Goal: Information Seeking & Learning: Find specific fact

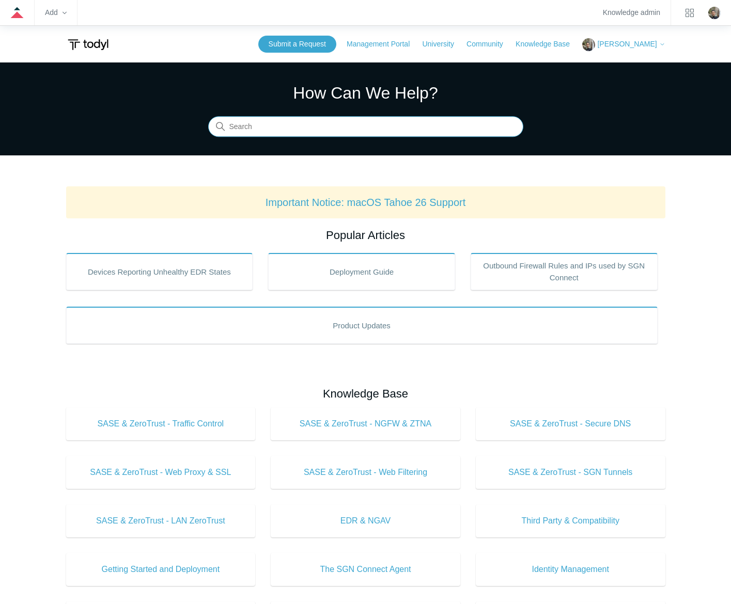
click at [446, 120] on input "Search" at bounding box center [365, 127] width 315 height 21
type input "autotask"
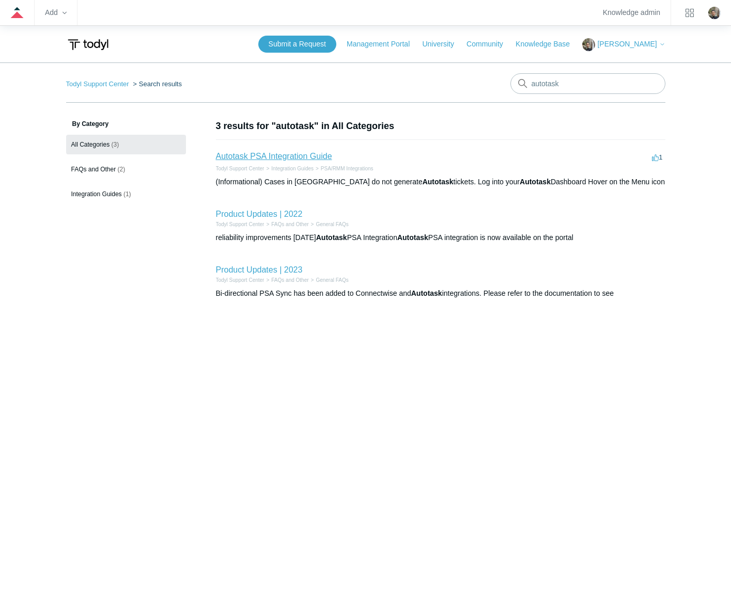
click at [276, 153] on link "Autotask PSA Integration Guide" at bounding box center [274, 156] width 116 height 9
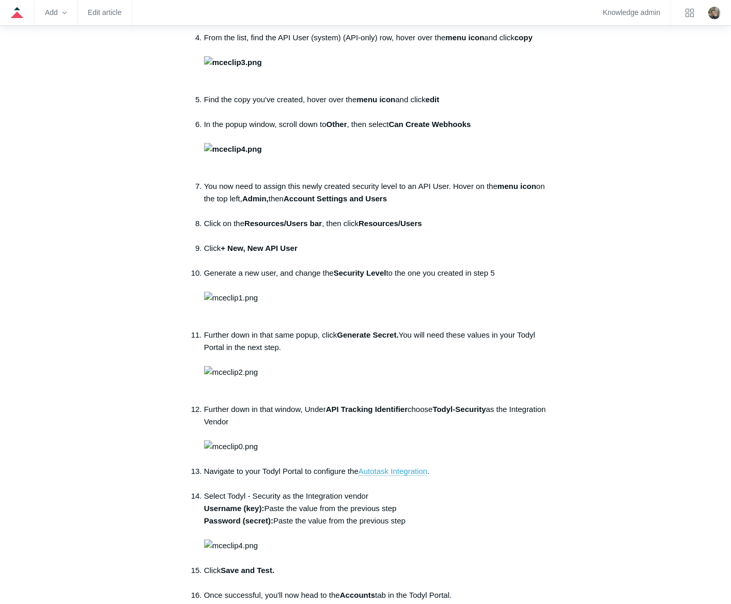
scroll to position [413, 0]
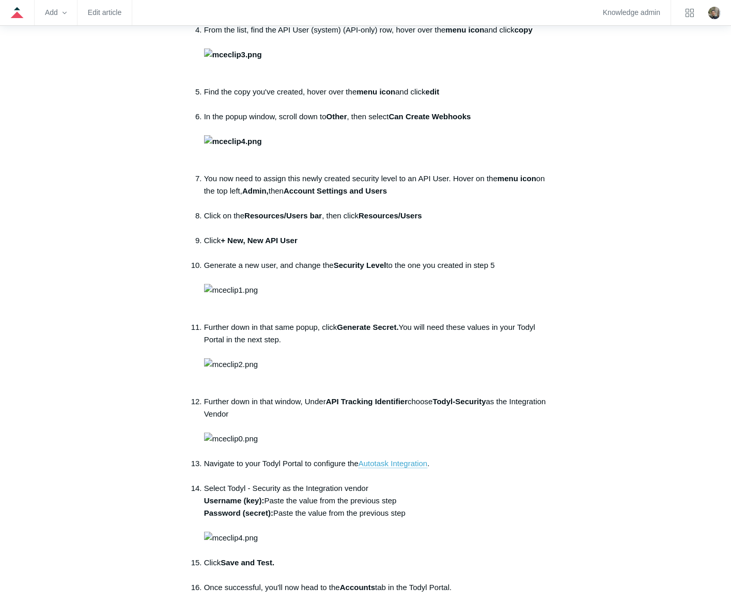
click at [549, 434] on article "Autotask PSA Integration Guide Follow Not yet followed by anyone Note: The API …" at bounding box center [366, 431] width 396 height 1450
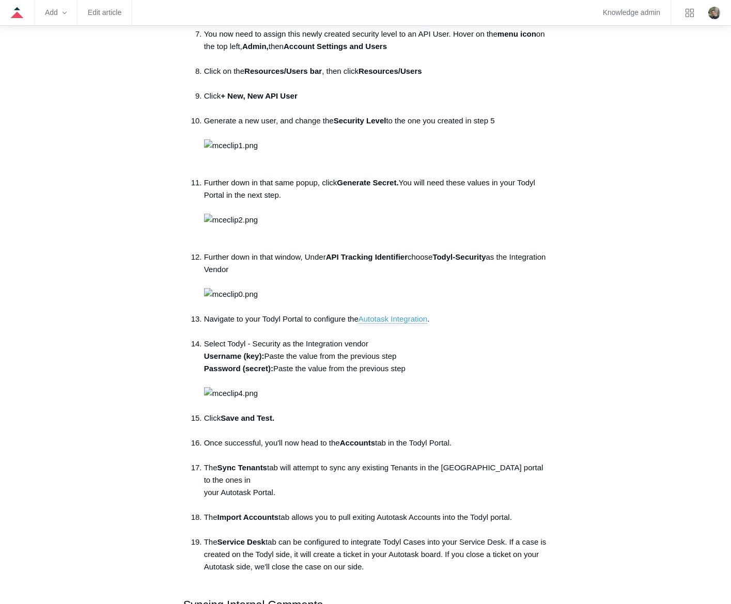
scroll to position [568, 0]
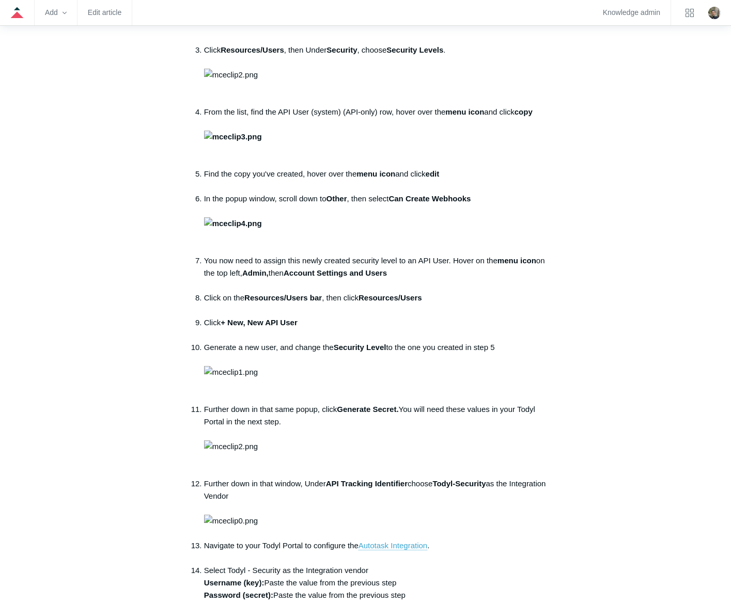
scroll to position [361, 0]
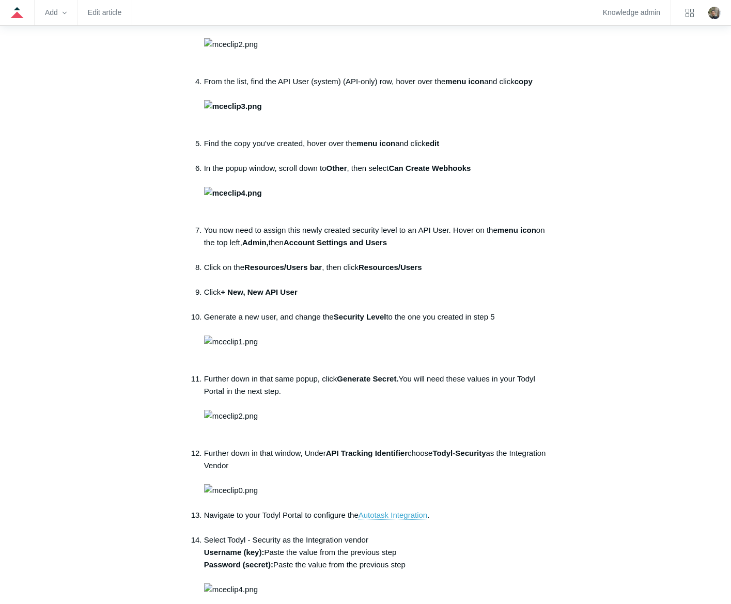
click at [262, 113] on img at bounding box center [233, 106] width 58 height 12
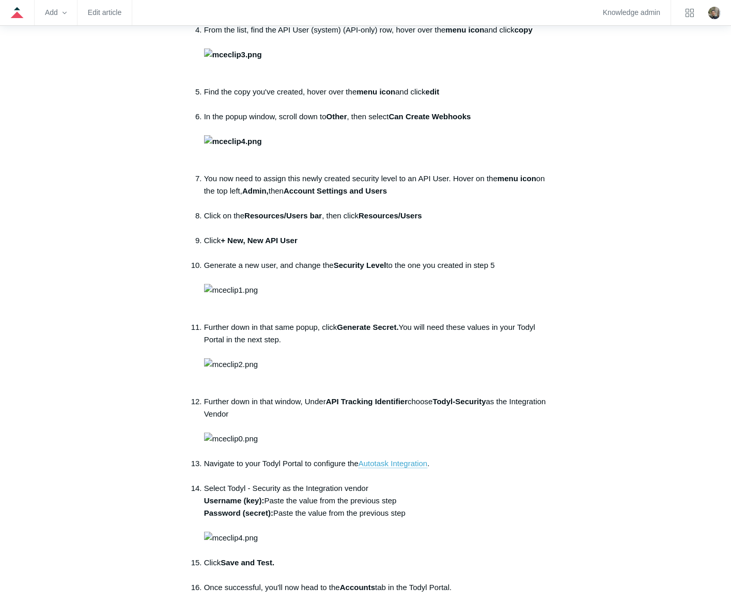
scroll to position [0, 0]
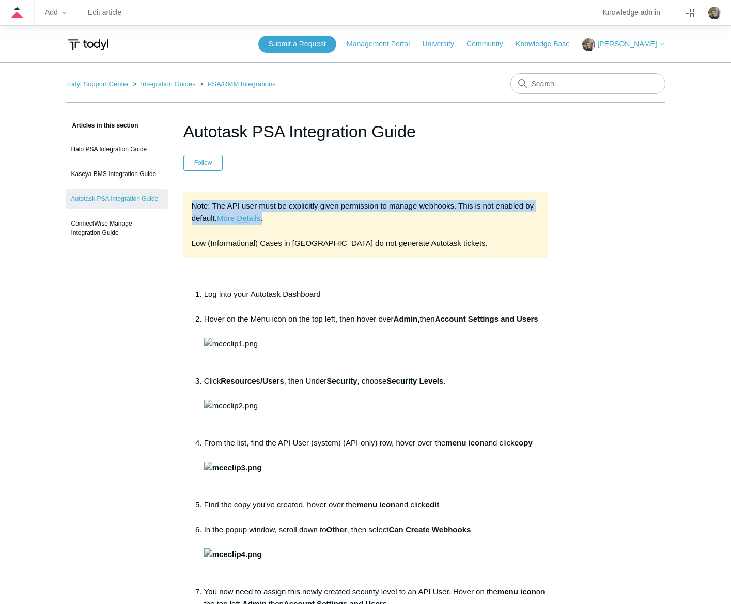
drag, startPoint x: 192, startPoint y: 206, endPoint x: 539, endPoint y: 219, distance: 347.3
click at [539, 219] on div "Note: The API user must be explicitly given permission to manage webhooks. This…" at bounding box center [365, 225] width 365 height 66
drag, startPoint x: 430, startPoint y: 131, endPoint x: 180, endPoint y: 116, distance: 249.8
copy h1 "Autotask PSA Integration Guide"
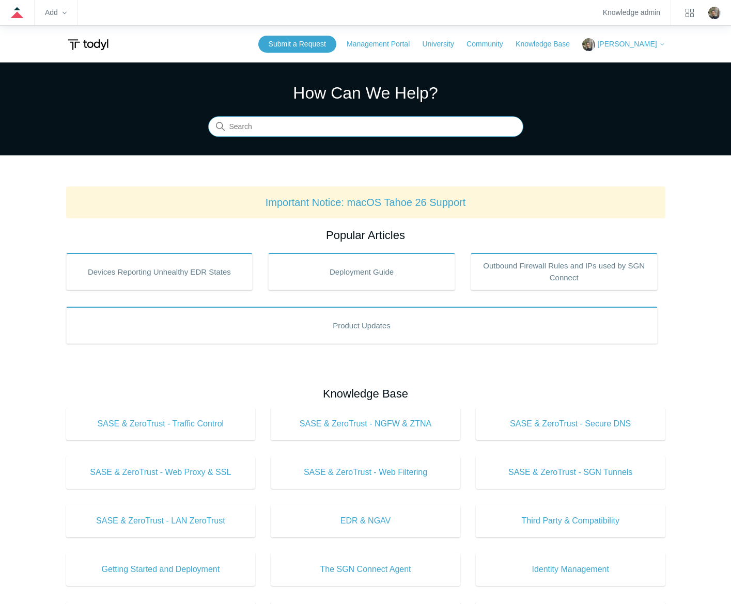
click at [431, 127] on input "Search" at bounding box center [365, 127] width 315 height 21
type input "sgn error codes"
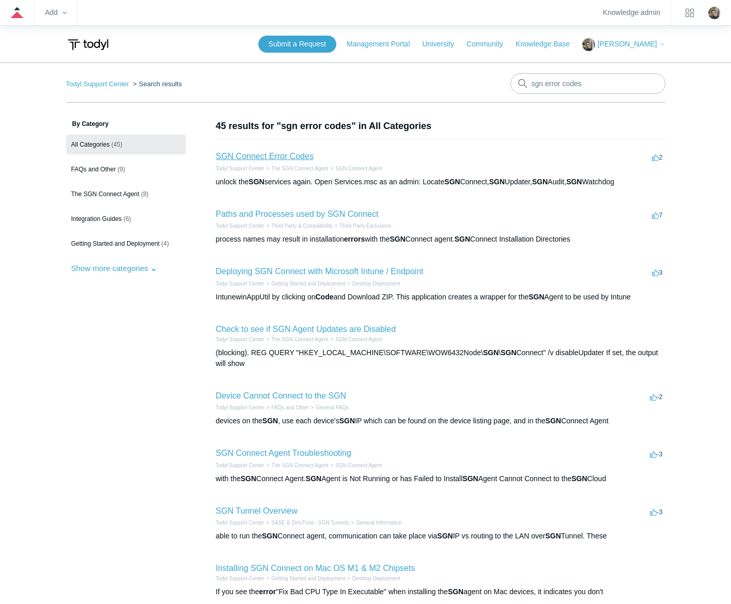
click at [275, 159] on link "SGN Connect Error Codes" at bounding box center [265, 156] width 98 height 9
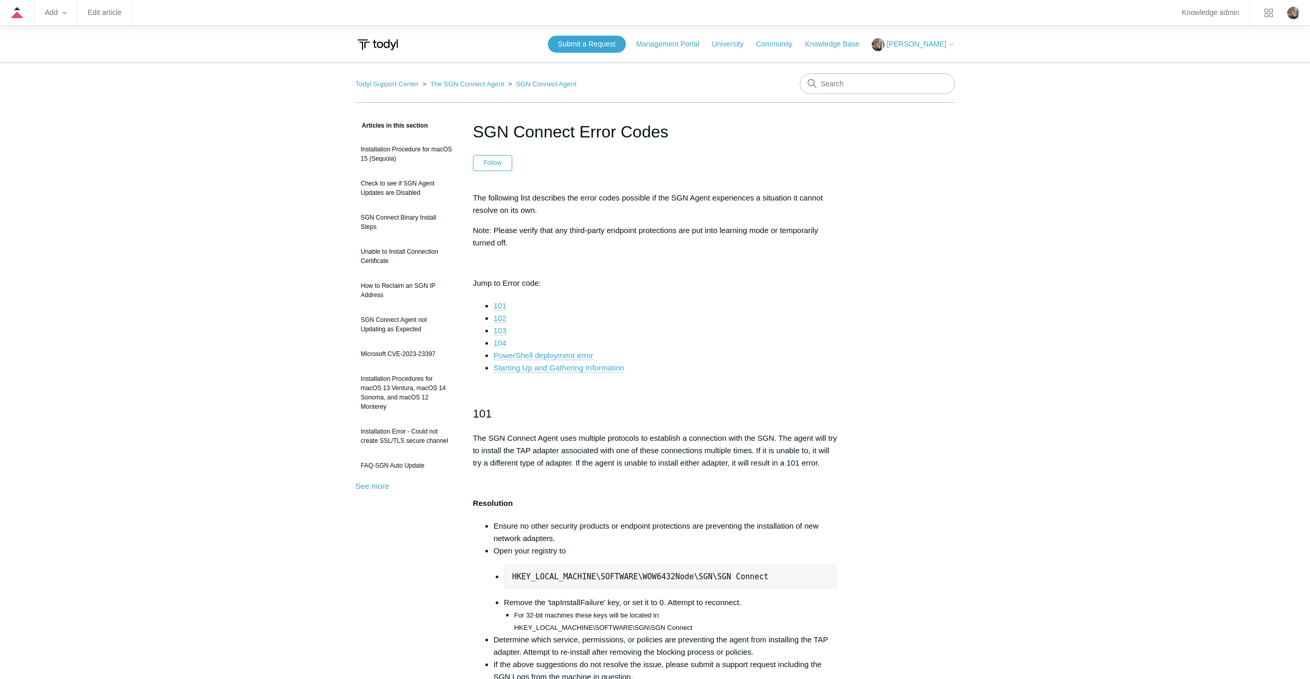
click at [502, 342] on link "104" at bounding box center [500, 342] width 13 height 9
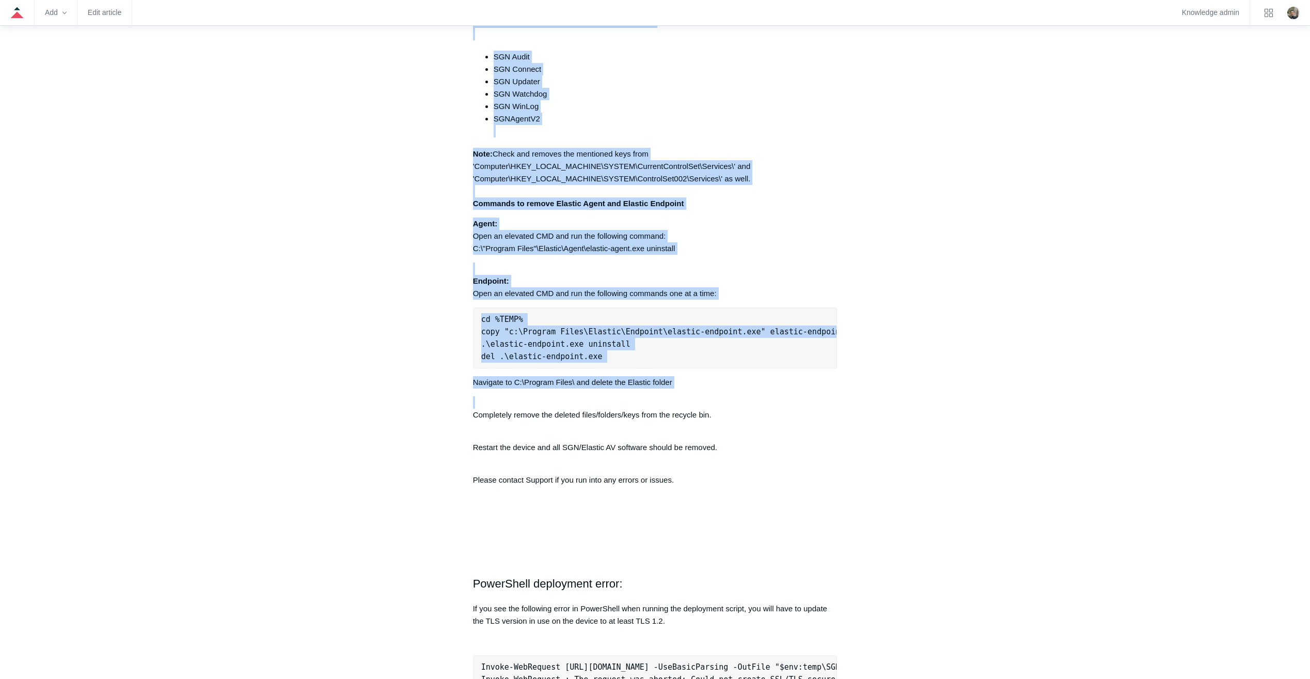
scroll to position [2636, 0]
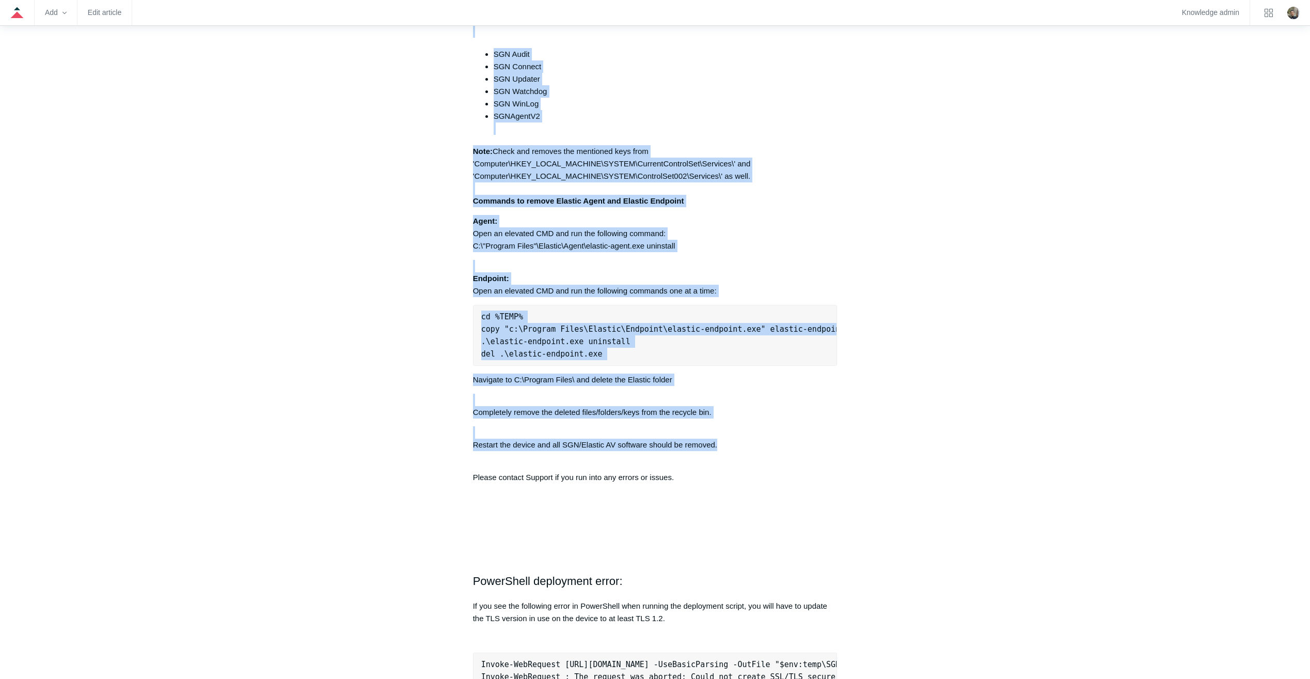
drag, startPoint x: 473, startPoint y: 284, endPoint x: 816, endPoint y: 465, distance: 387.9
copy div "Open an elevated Command Prompt and run the following command: "C:\Program File…"
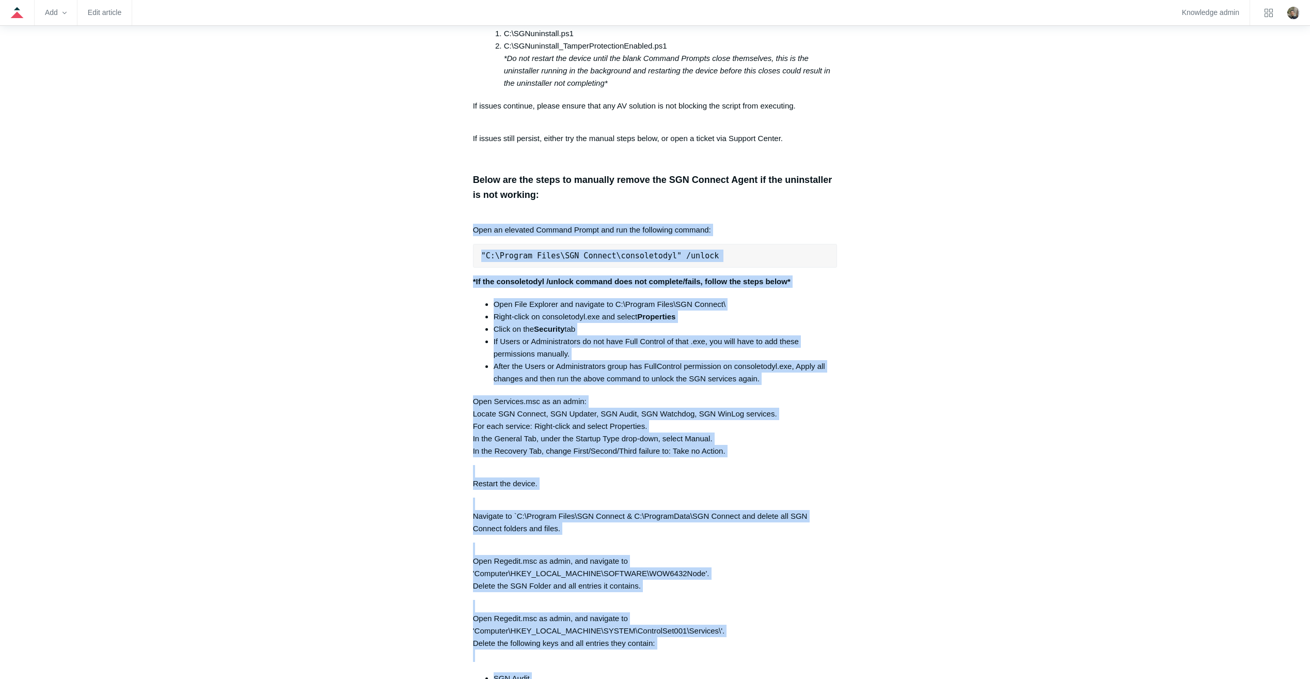
scroll to position [1965, 0]
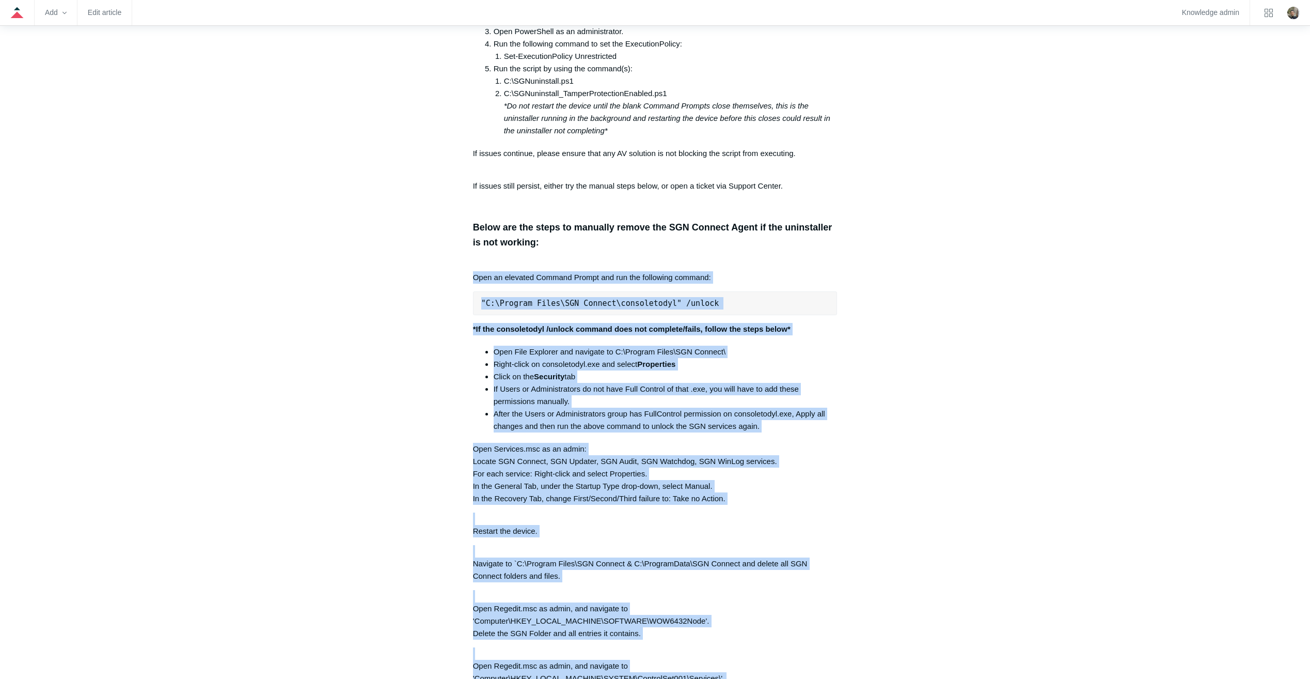
click at [730, 287] on main "Todyl Support Center The SGN Connect Agent SGN Connect Agent Articles in this s…" at bounding box center [655, 337] width 1310 height 4478
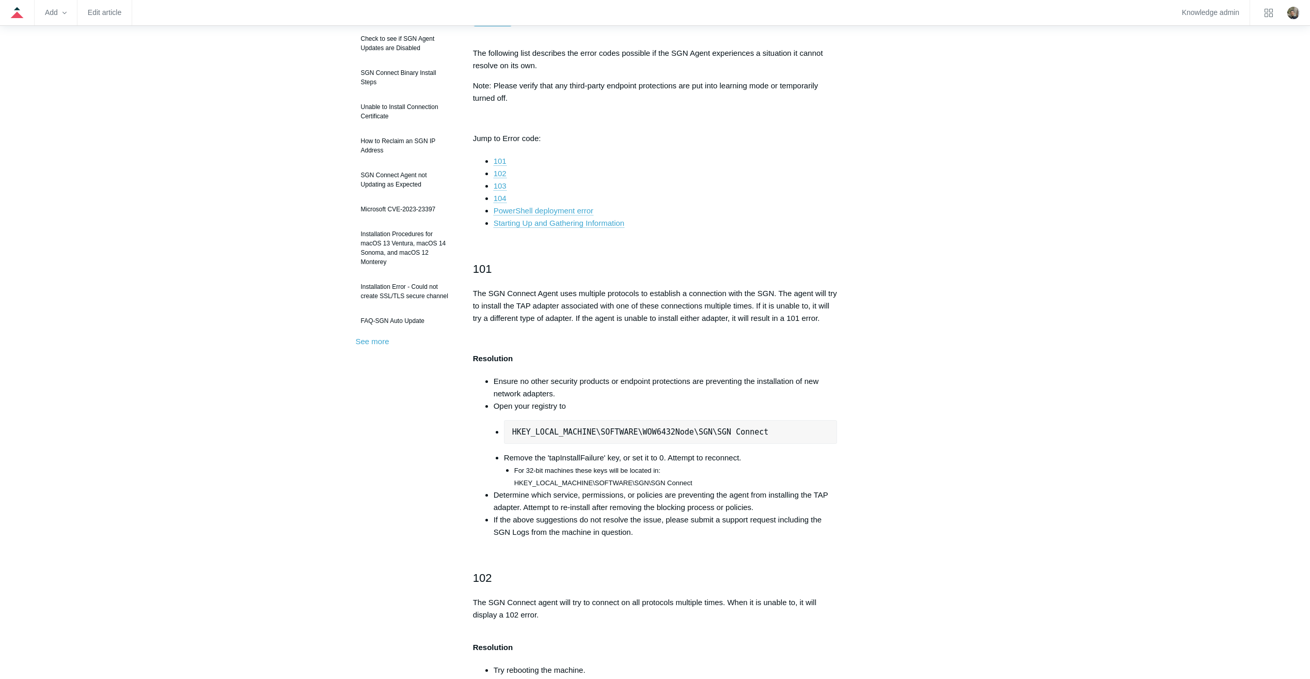
scroll to position [0, 0]
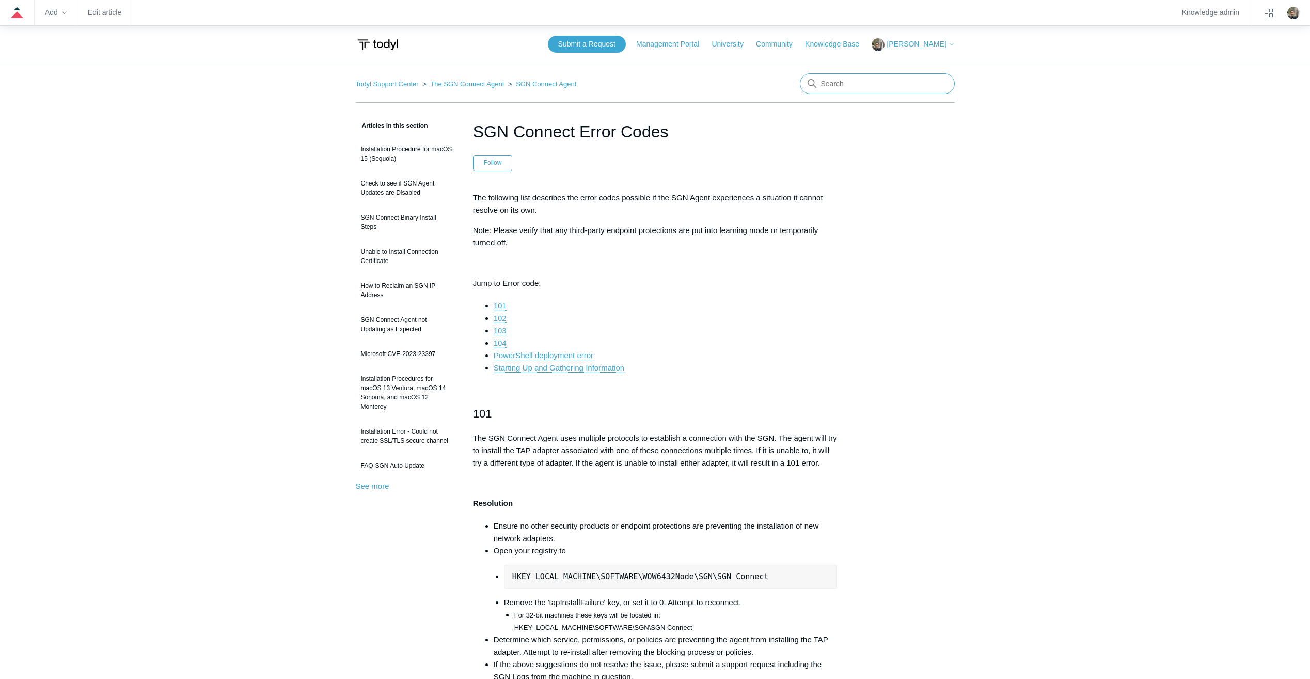
click at [730, 80] on input "Search" at bounding box center [877, 83] width 155 height 21
type input "elastic uninstall"
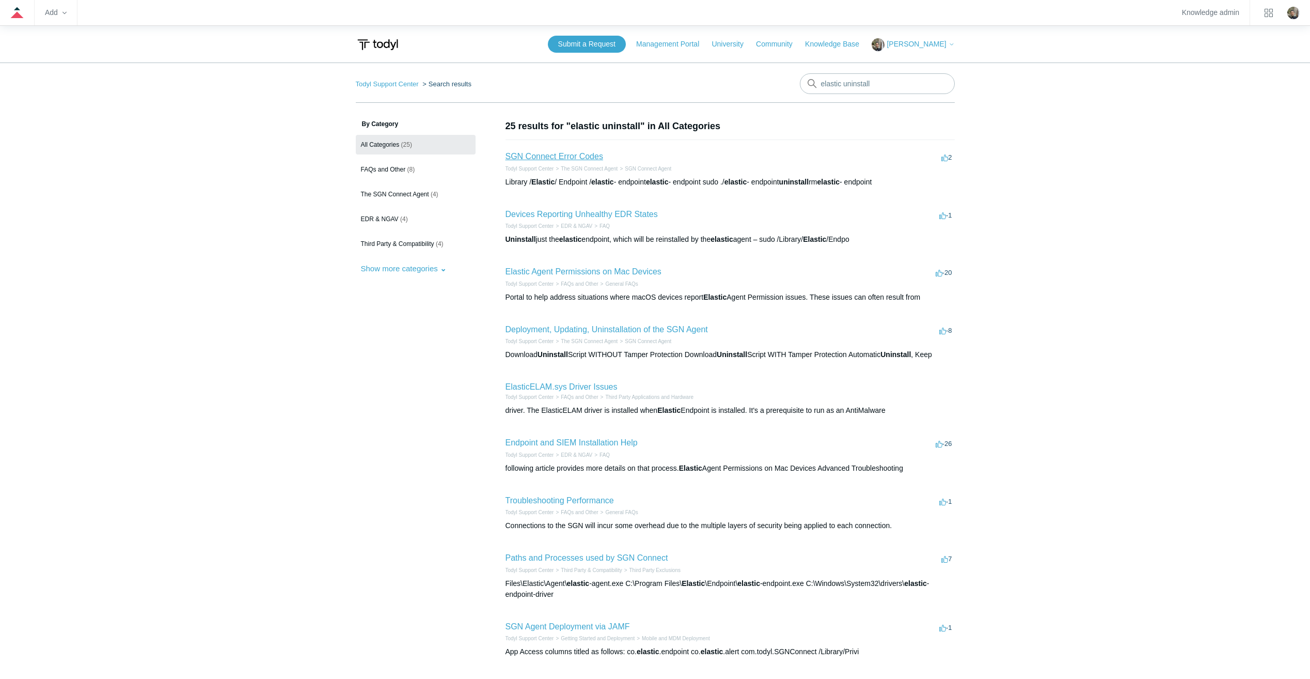
click at [576, 155] on link "SGN Connect Error Codes" at bounding box center [555, 156] width 98 height 9
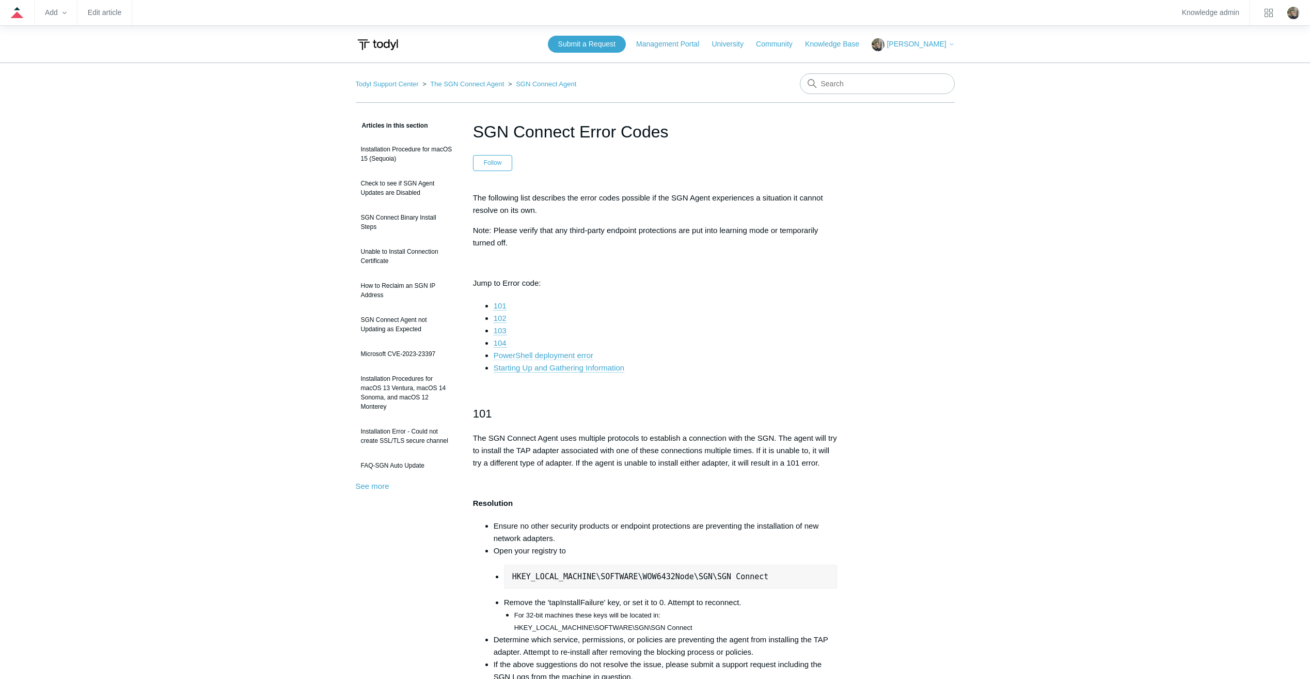
click at [565, 354] on link "PowerShell deployment error" at bounding box center [544, 355] width 100 height 9
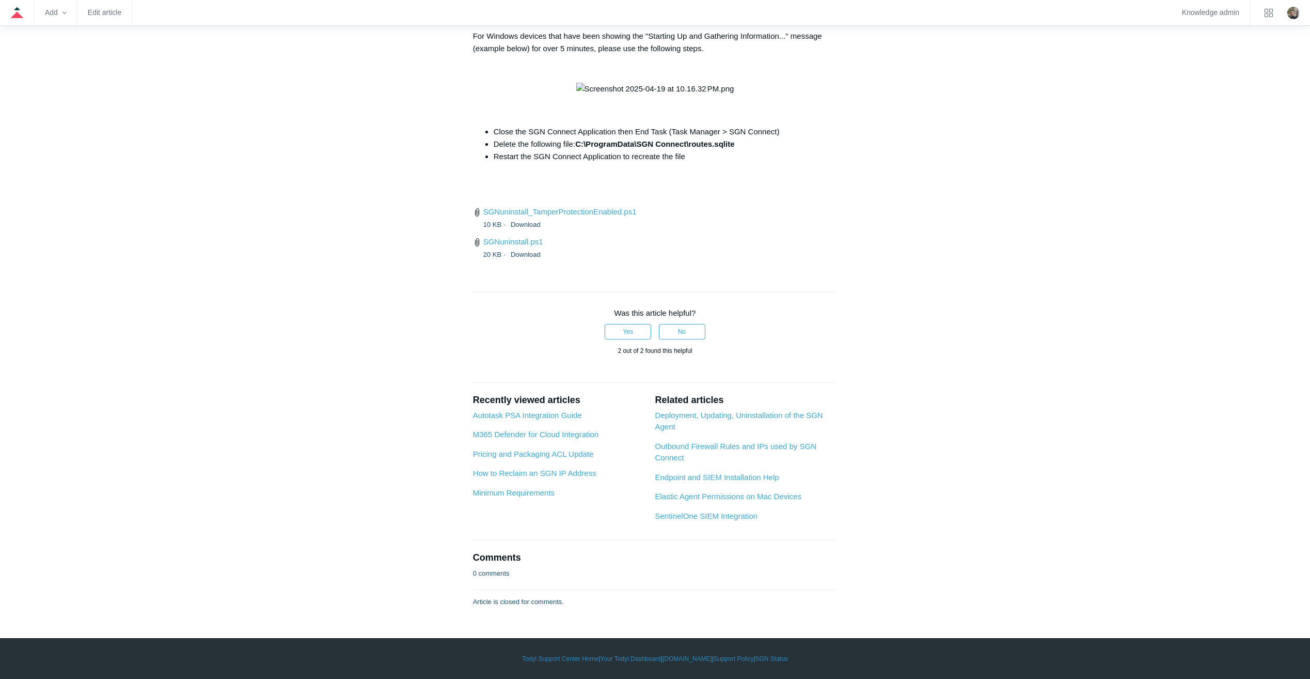
scroll to position [3684, 0]
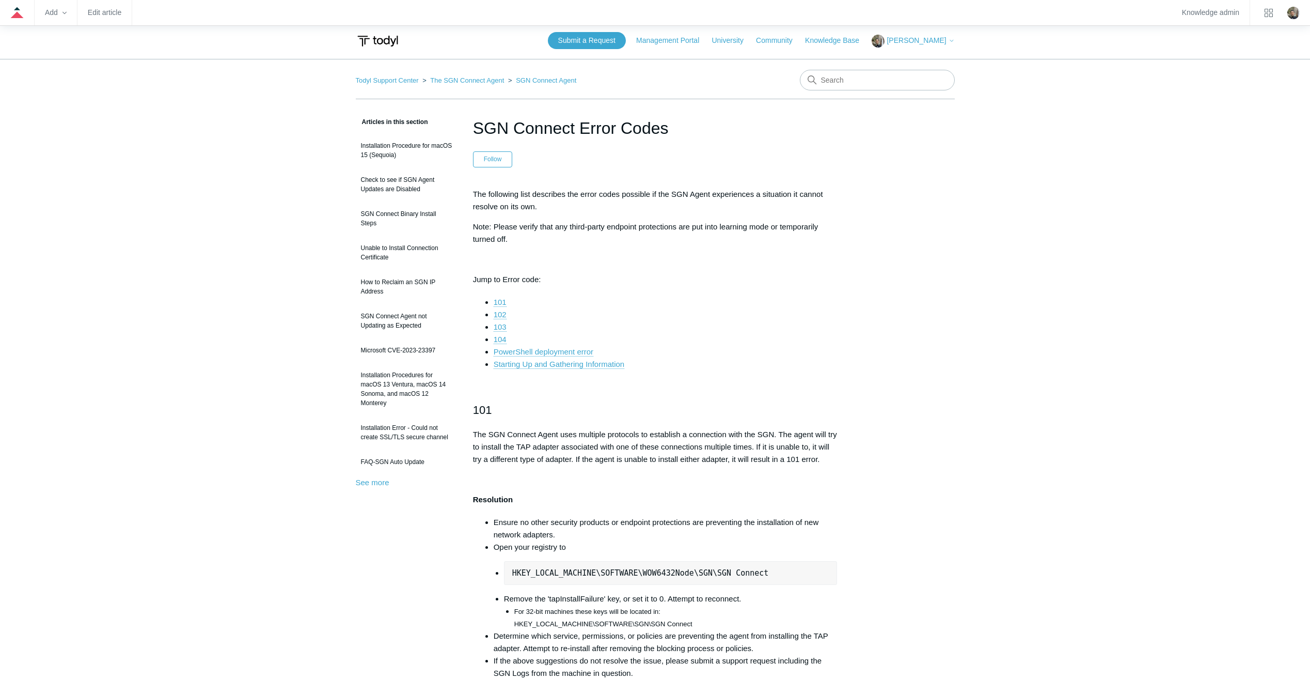
scroll to position [0, 0]
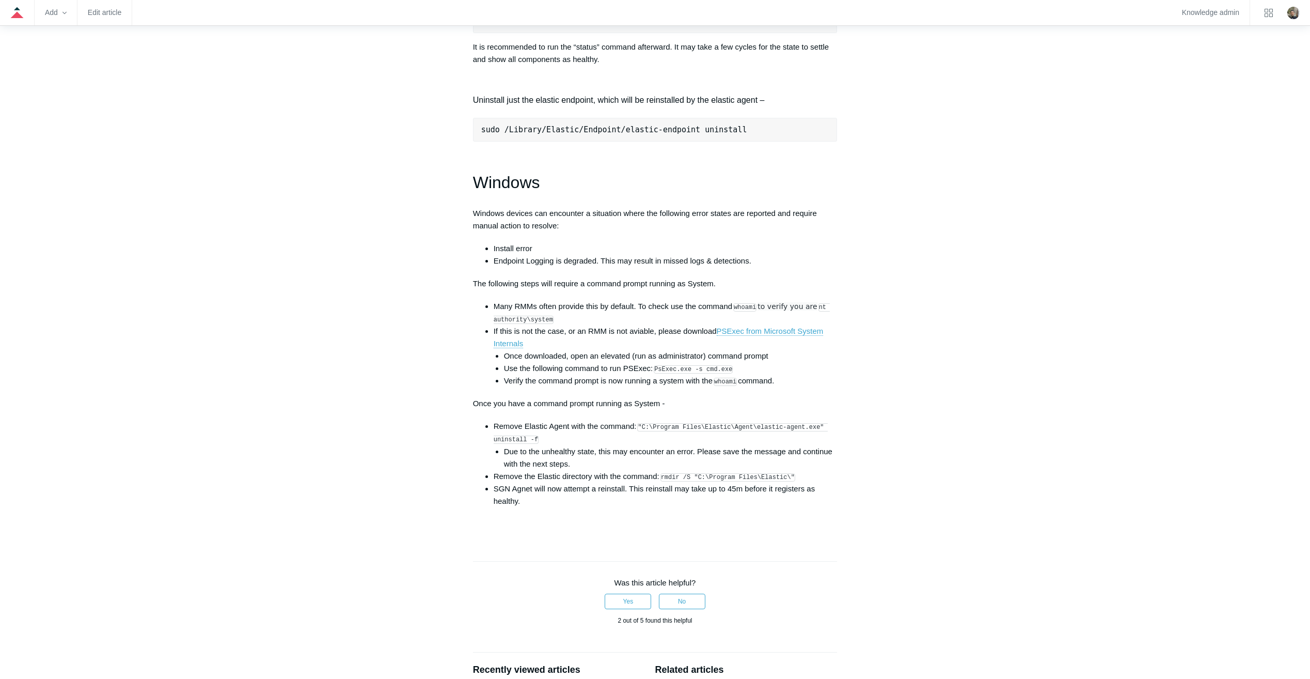
scroll to position [1394, 0]
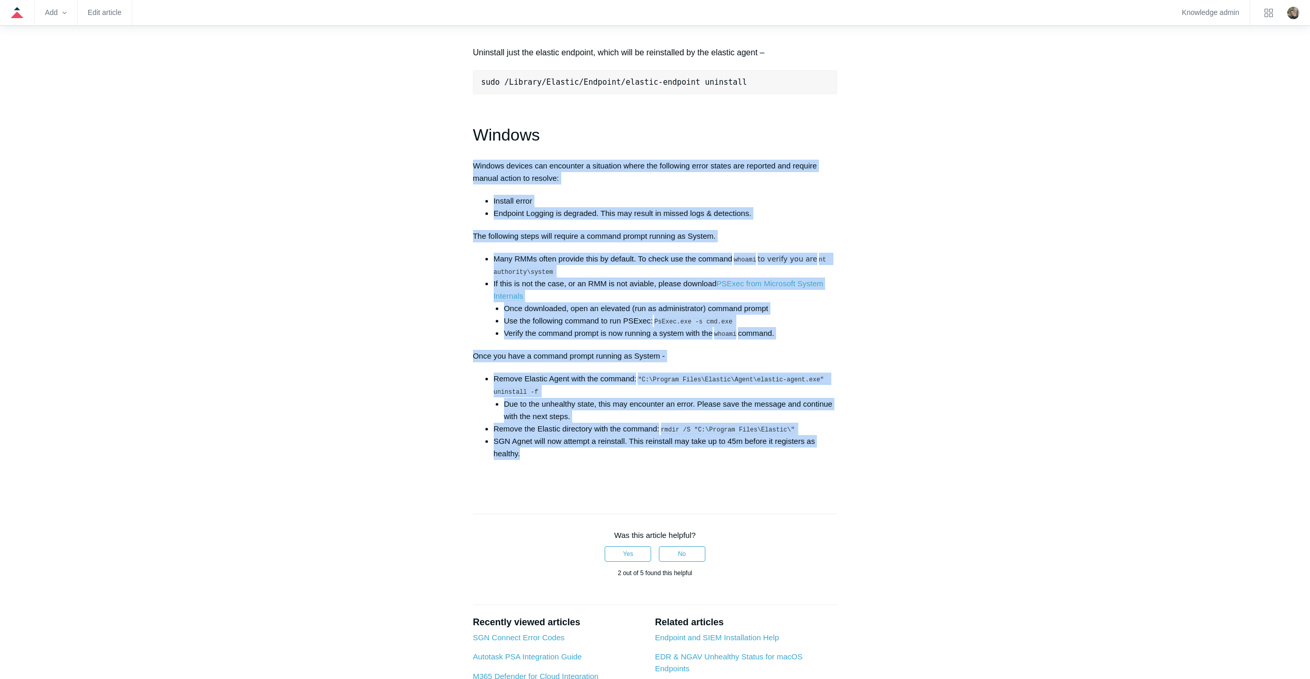
drag, startPoint x: 541, startPoint y: 464, endPoint x: 475, endPoint y: 173, distance: 298.2
copy div "Loremip dolorsi ame consectet a elitseddo eiusm tem incididun utlab etdolo mag …"
